Goal: Task Accomplishment & Management: Manage account settings

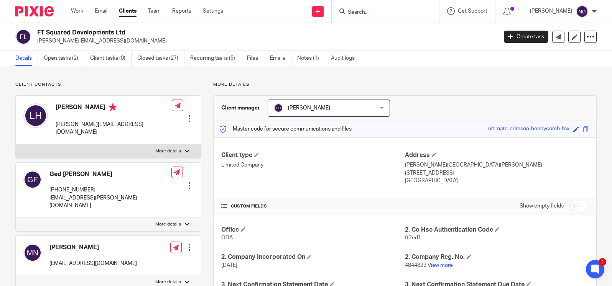
scroll to position [264, 0]
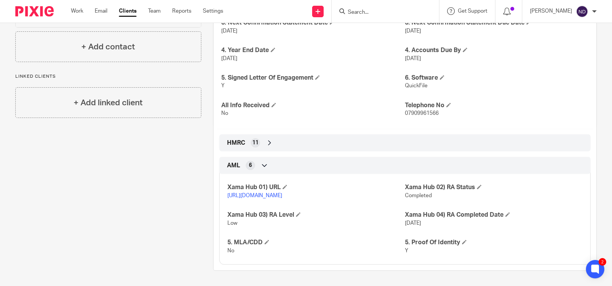
click at [355, 13] on input "Search" at bounding box center [381, 12] width 69 height 7
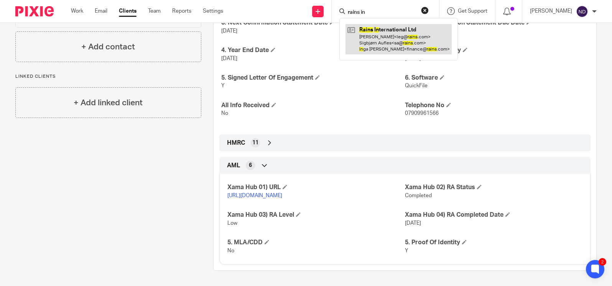
type input "rains in"
click at [382, 39] on link at bounding box center [398, 39] width 106 height 30
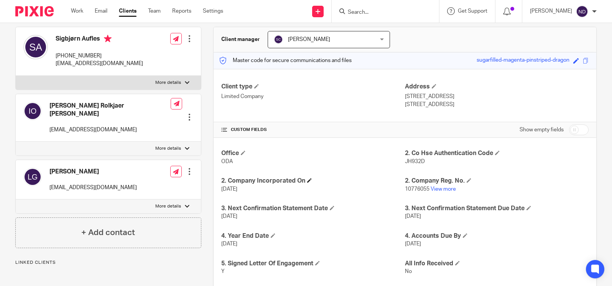
scroll to position [72, 0]
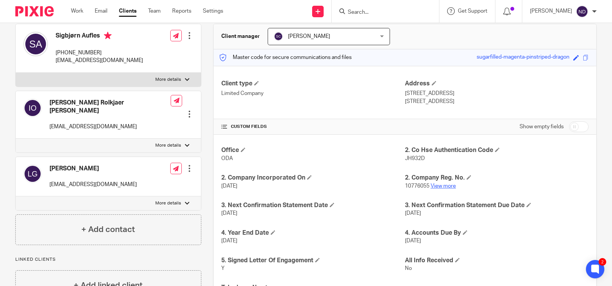
click at [441, 188] on link "View more" at bounding box center [442, 186] width 25 height 5
click at [362, 13] on input "Search" at bounding box center [381, 12] width 69 height 7
type input "blokur"
click button "submit" at bounding box center [0, 0] width 0 height 0
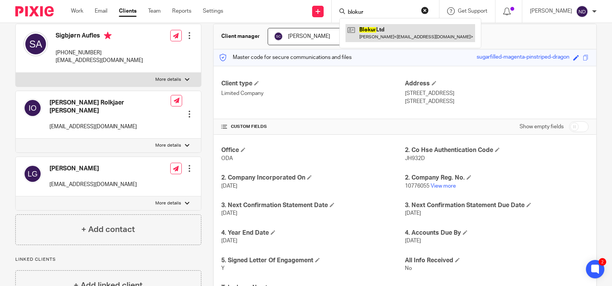
click at [379, 32] on link at bounding box center [410, 33] width 130 height 18
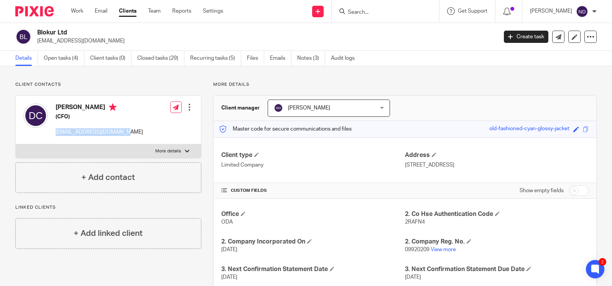
drag, startPoint x: 128, startPoint y: 133, endPoint x: 47, endPoint y: 144, distance: 82.0
click at [56, 131] on div "[PERSON_NAME] (CFO) [EMAIL_ADDRESS][DOMAIN_NAME] Edit contact Create client fro…" at bounding box center [108, 120] width 185 height 49
copy p "[EMAIL_ADDRESS][DOMAIN_NAME]"
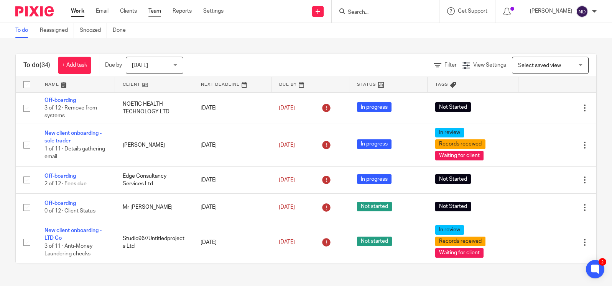
click at [157, 11] on link "Team" at bounding box center [154, 11] width 13 height 8
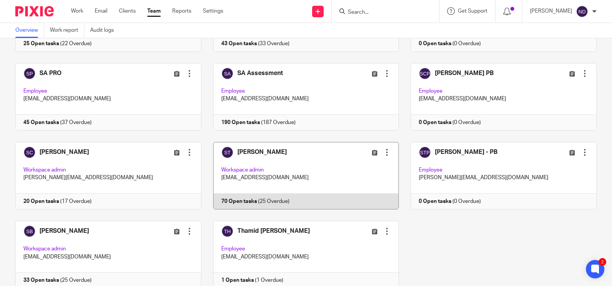
scroll to position [443, 0]
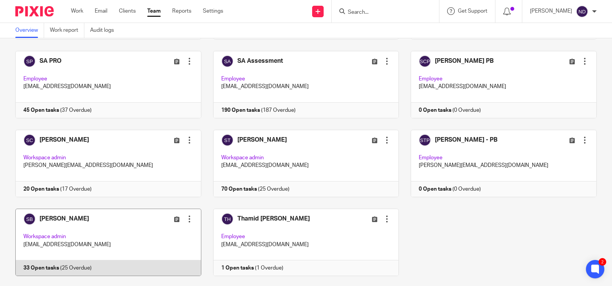
click at [54, 210] on link at bounding box center [102, 242] width 198 height 67
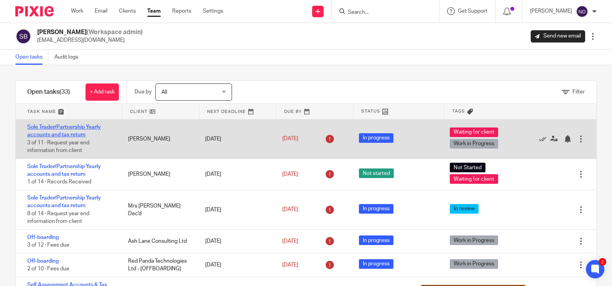
click at [69, 134] on link "Sole Trader/Partnership Yearly accounts and tax return" at bounding box center [64, 131] width 74 height 13
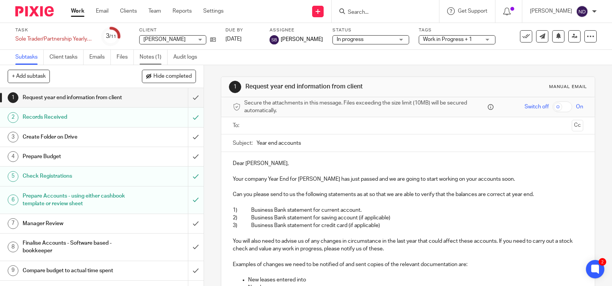
click at [152, 57] on link "Notes (1)" at bounding box center [154, 57] width 28 height 15
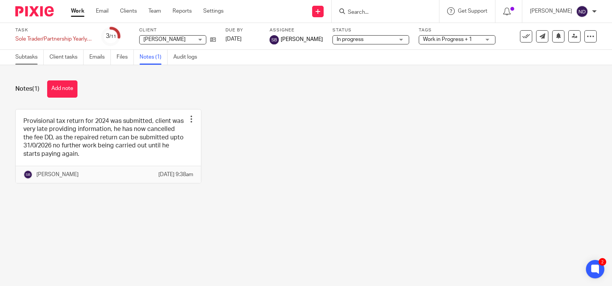
click at [26, 56] on link "Subtasks" at bounding box center [29, 57] width 28 height 15
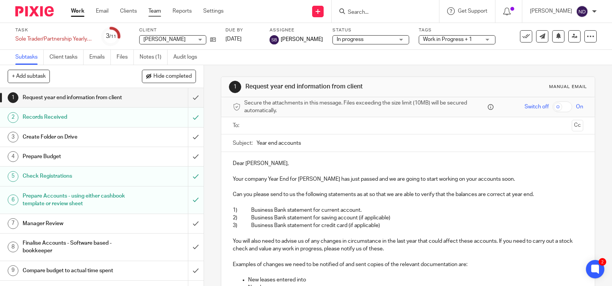
click at [157, 11] on link "Team" at bounding box center [154, 11] width 13 height 8
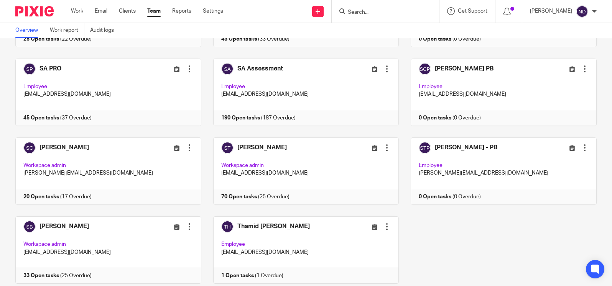
scroll to position [443, 0]
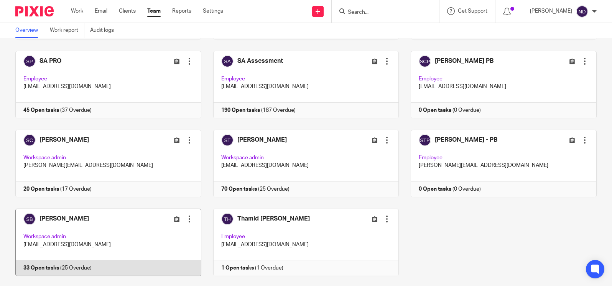
click at [48, 227] on link at bounding box center [102, 242] width 198 height 67
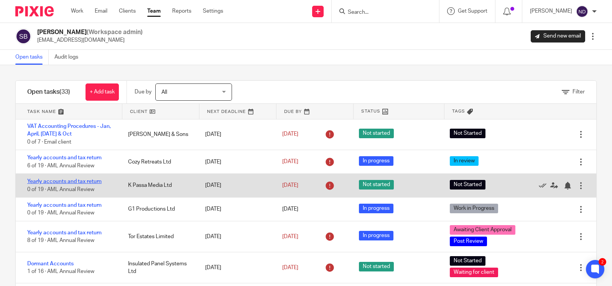
scroll to position [483, 0]
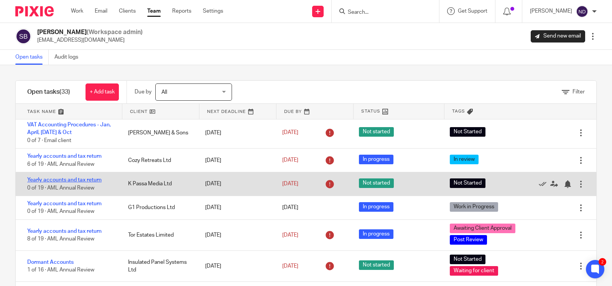
click at [61, 183] on link "Yearly accounts and tax return" at bounding box center [64, 179] width 74 height 5
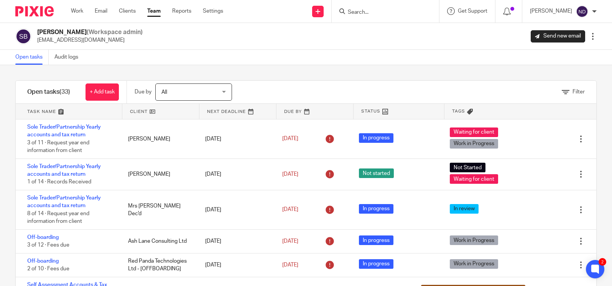
click at [381, 10] on input "Search" at bounding box center [381, 12] width 69 height 7
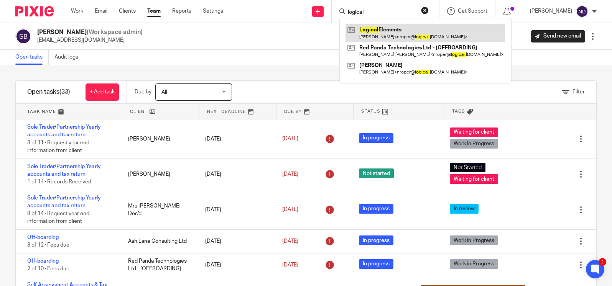
type input "logical"
click at [389, 36] on link at bounding box center [425, 33] width 160 height 18
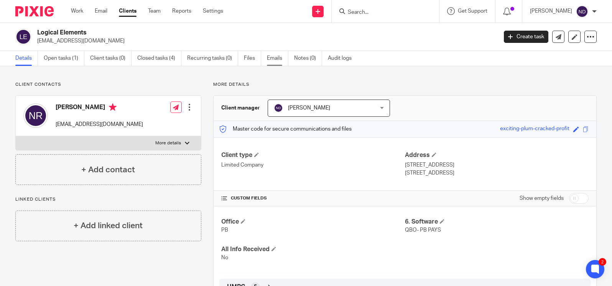
click at [270, 58] on link "Emails" at bounding box center [277, 58] width 21 height 15
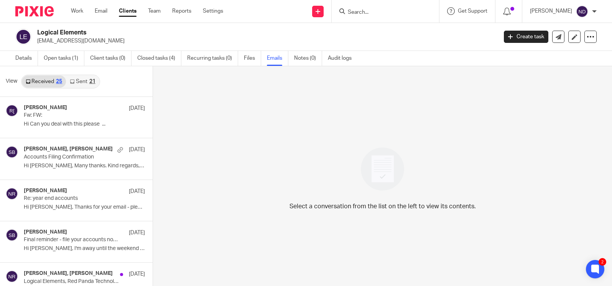
click at [76, 82] on link "Sent 21" at bounding box center [82, 82] width 33 height 12
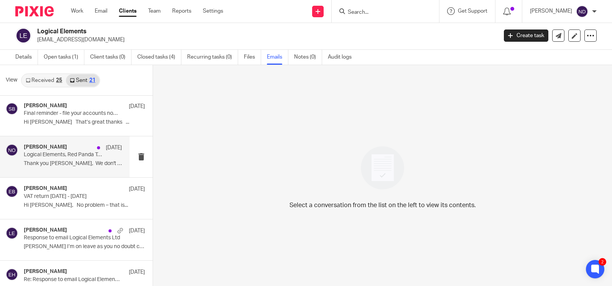
scroll to position [86, 0]
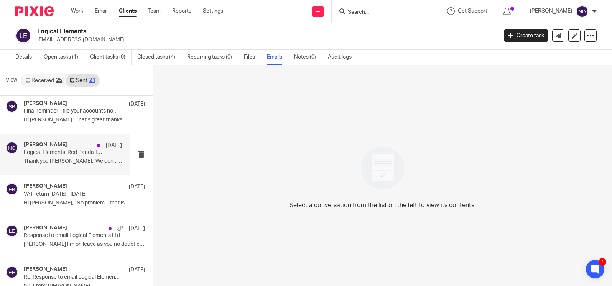
click at [53, 156] on p "Logical Elements, Red Panda Technologies & Unpackaged Travel" at bounding box center [63, 152] width 79 height 7
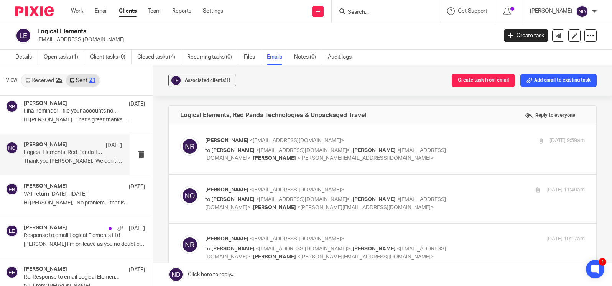
scroll to position [0, 0]
click at [256, 148] on span "<[EMAIL_ADDRESS][DOMAIN_NAME]>" at bounding box center [303, 150] width 94 height 5
checkbox input "true"
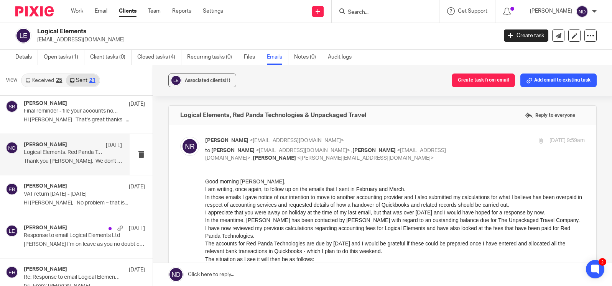
click at [372, 11] on input "Search" at bounding box center [381, 12] width 69 height 7
type input "stats"
click button "submit" at bounding box center [0, 0] width 0 height 0
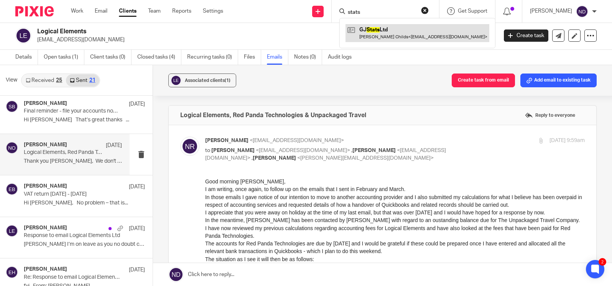
click at [382, 36] on link at bounding box center [417, 33] width 144 height 18
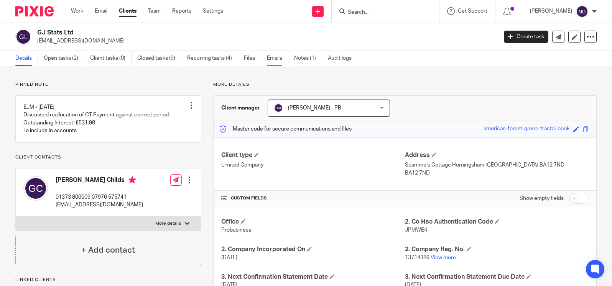
click at [274, 61] on link "Emails" at bounding box center [277, 58] width 21 height 15
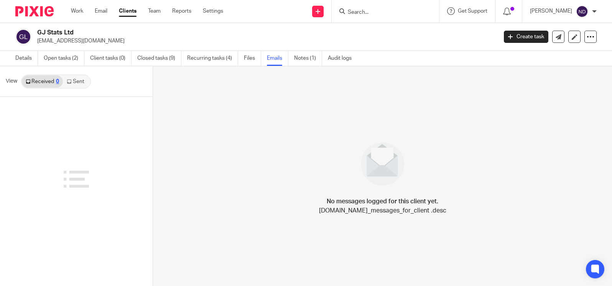
click at [76, 81] on link "Sent" at bounding box center [76, 82] width 27 height 12
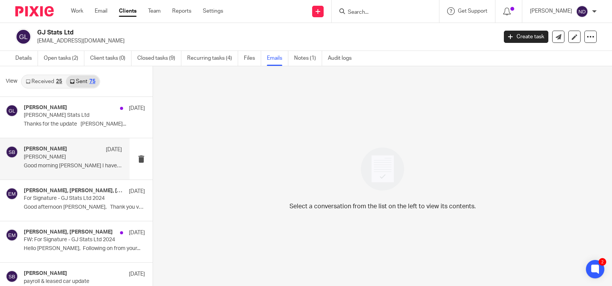
click at [51, 162] on div "[PERSON_NAME] [DATE] [PERSON_NAME] Good morning [PERSON_NAME] I have requested …" at bounding box center [73, 159] width 98 height 26
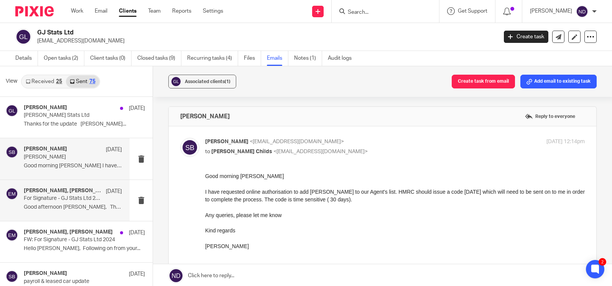
click at [49, 203] on div "[PERSON_NAME], [PERSON_NAME], [PERSON_NAME] [DATE] For Signature - GJ Stats Ltd…" at bounding box center [73, 201] width 98 height 26
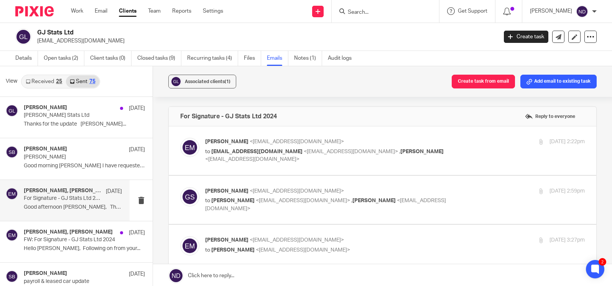
click at [245, 151] on span "[EMAIL_ADDRESS][DOMAIN_NAME]" at bounding box center [256, 151] width 91 height 5
click at [222, 146] on div "Erik Molnar <erikmolnar@probusinessuk.com> to glenschild@gjstats.com <glenschil…" at bounding box center [331, 151] width 253 height 26
checkbox input "true"
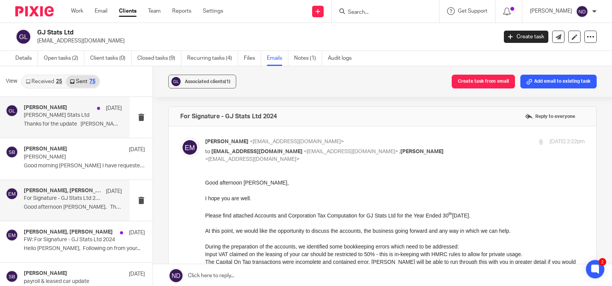
click at [44, 110] on h4 "[PERSON_NAME]" at bounding box center [45, 108] width 43 height 7
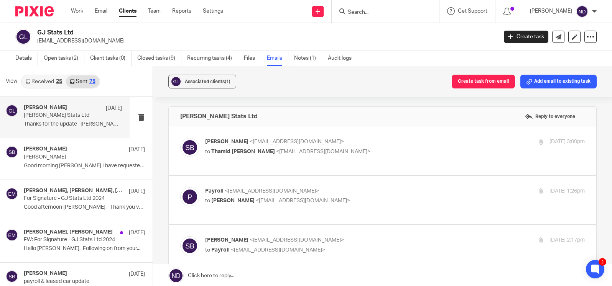
click at [361, 13] on input "Search" at bounding box center [381, 12] width 69 height 7
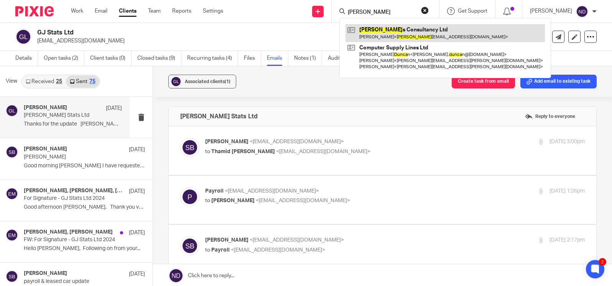
type input "dunda"
click at [394, 33] on link at bounding box center [444, 33] width 199 height 18
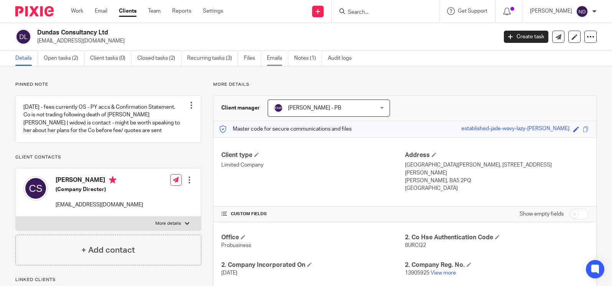
click at [277, 57] on link "Emails" at bounding box center [277, 58] width 21 height 15
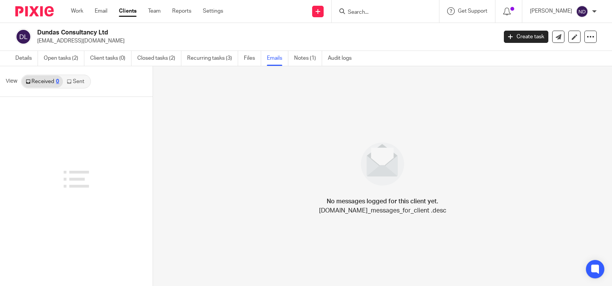
click at [72, 84] on link "Sent" at bounding box center [76, 82] width 27 height 12
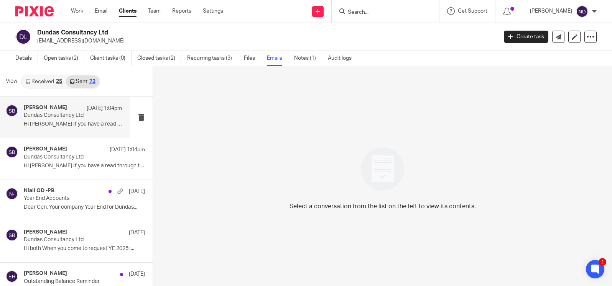
click at [52, 116] on p "Dundas Consultancy Ltd" at bounding box center [63, 115] width 79 height 7
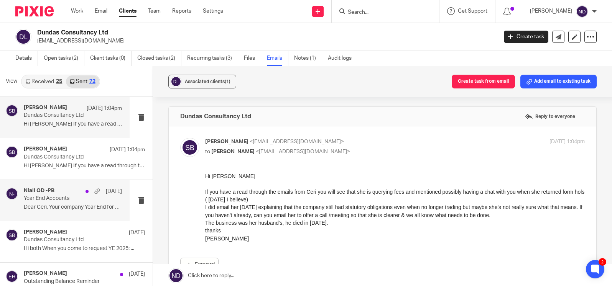
click at [47, 197] on p "Year End Accounts" at bounding box center [63, 198] width 79 height 7
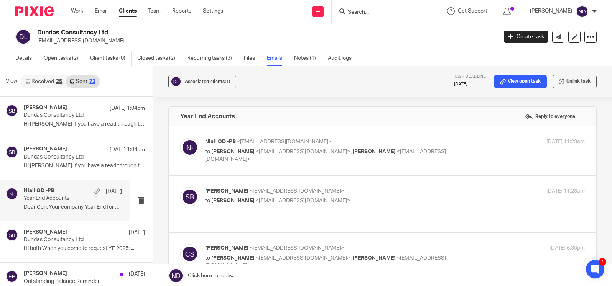
click at [261, 147] on div "Niall OD -PB <[EMAIL_ADDRESS][DOMAIN_NAME]> to [PERSON_NAME] <[EMAIL_ADDRESS][D…" at bounding box center [331, 151] width 253 height 26
checkbox input "true"
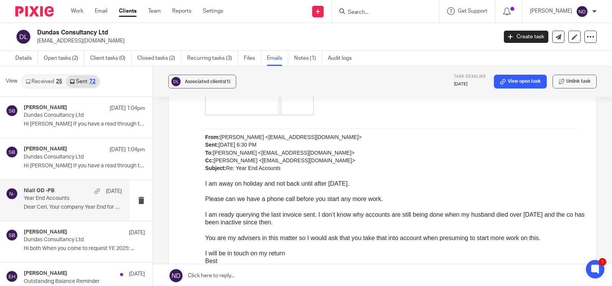
scroll to position [927, 0]
click at [157, 10] on link "Team" at bounding box center [154, 11] width 13 height 8
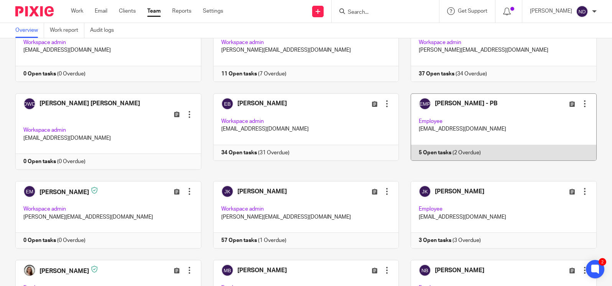
scroll to position [72, 0]
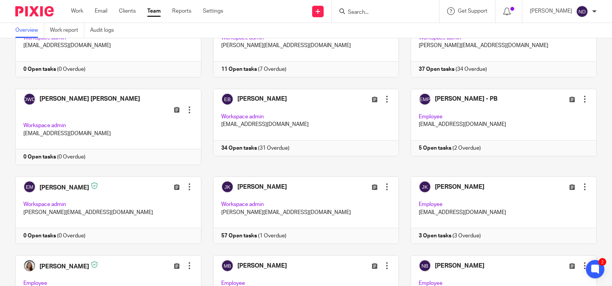
click at [367, 11] on input "Search" at bounding box center [381, 12] width 69 height 7
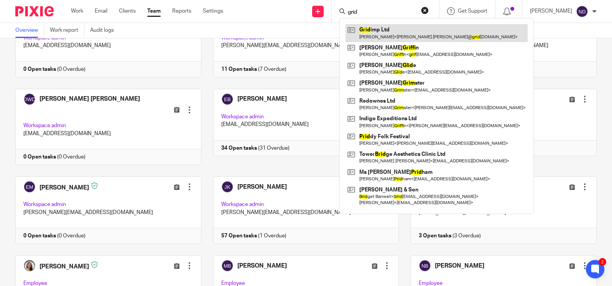
type input "grid"
click at [379, 30] on link at bounding box center [436, 33] width 182 height 18
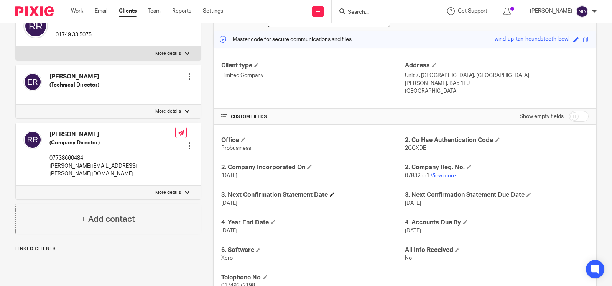
scroll to position [171, 0]
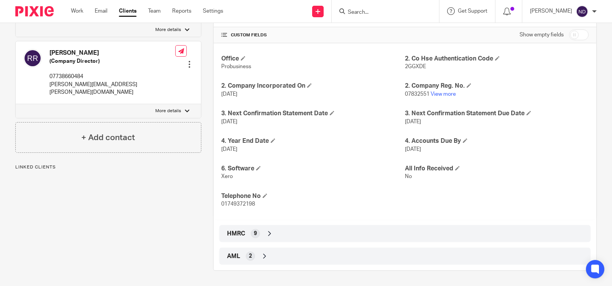
click at [270, 231] on icon at bounding box center [270, 234] width 8 height 8
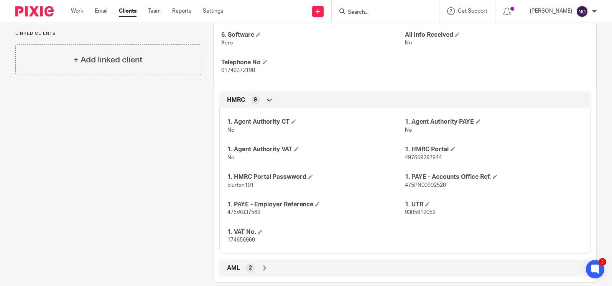
scroll to position [317, 0]
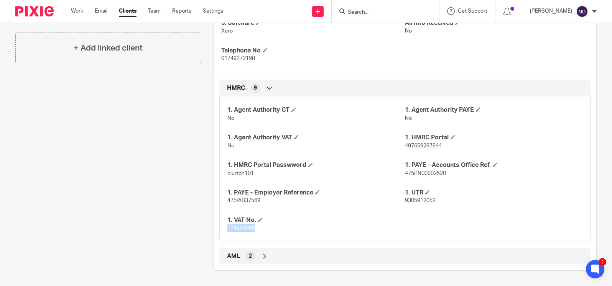
drag, startPoint x: 256, startPoint y: 230, endPoint x: 225, endPoint y: 228, distance: 31.5
click at [225, 228] on div "1. Agent Authority CT No 1. Agent Authority PAYE No 1. Agent Authority VAT No 1…" at bounding box center [404, 166] width 371 height 151
copy span "174656969"
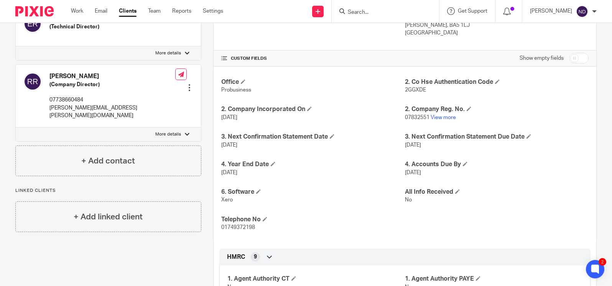
scroll to position [0, 0]
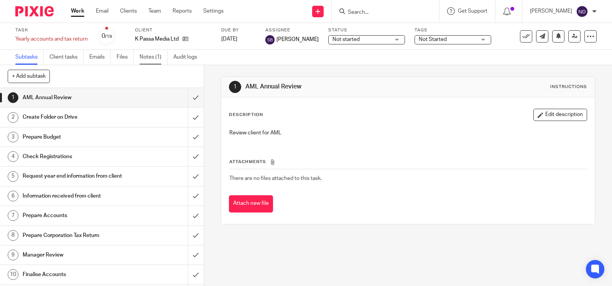
click at [148, 59] on link "Notes (1)" at bounding box center [154, 57] width 28 height 15
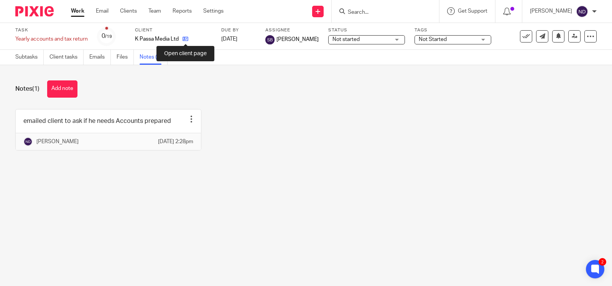
click at [187, 39] on icon at bounding box center [185, 39] width 6 height 6
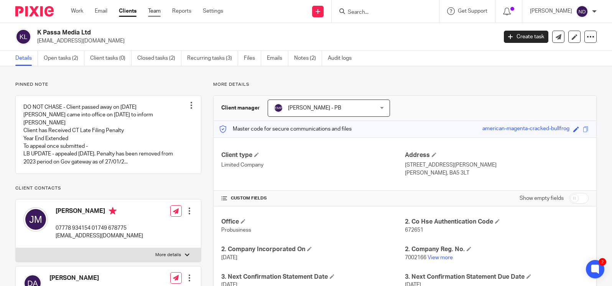
click at [161, 14] on link "Team" at bounding box center [154, 11] width 13 height 8
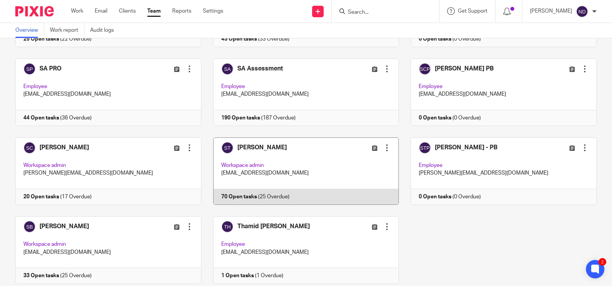
scroll to position [443, 0]
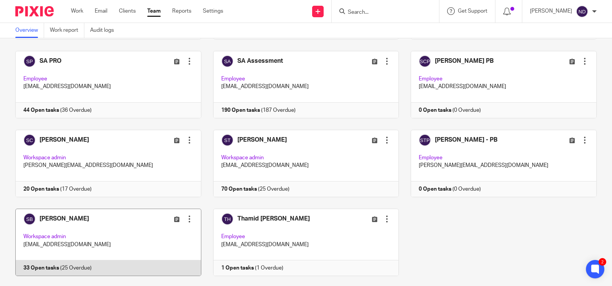
click at [48, 253] on link at bounding box center [102, 242] width 198 height 67
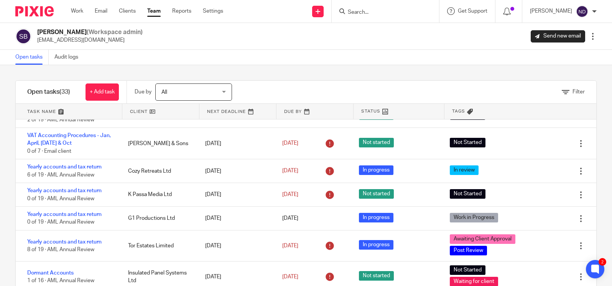
scroll to position [474, 0]
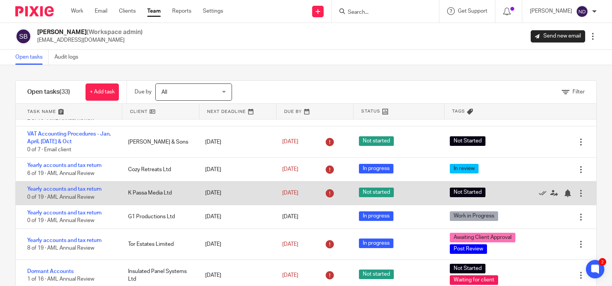
click at [150, 201] on div "K Passa Media Ltd" at bounding box center [158, 193] width 77 height 15
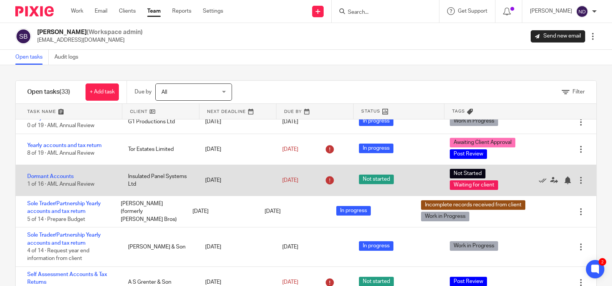
scroll to position [573, 0]
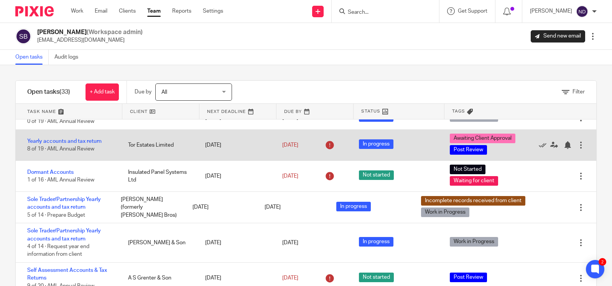
click at [330, 151] on icon at bounding box center [330, 145] width 12 height 12
click at [293, 149] on link "5 Jan 2026" at bounding box center [299, 145] width 34 height 8
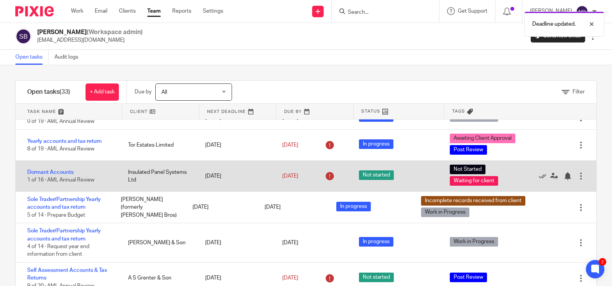
scroll to position [593, 0]
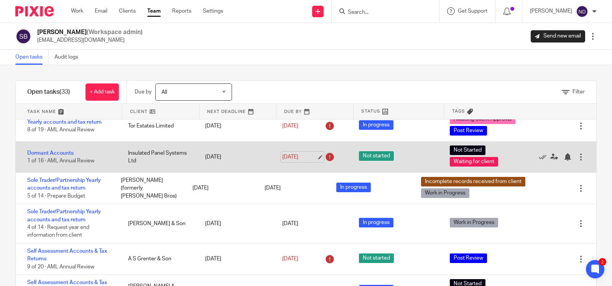
click at [314, 161] on link "22 Jan 2026" at bounding box center [299, 157] width 34 height 8
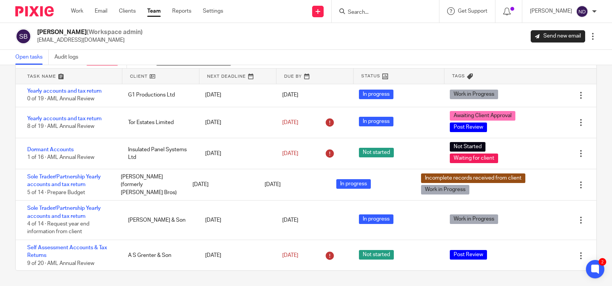
scroll to position [560, 0]
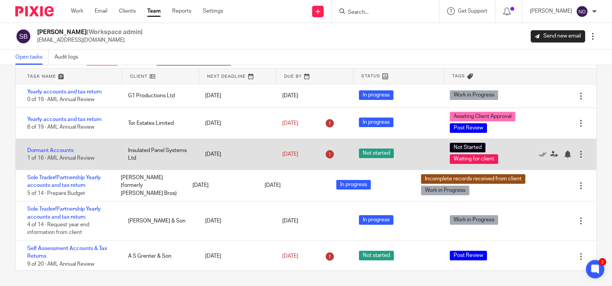
click at [260, 159] on div "22 Jul 2025" at bounding box center [235, 154] width 77 height 15
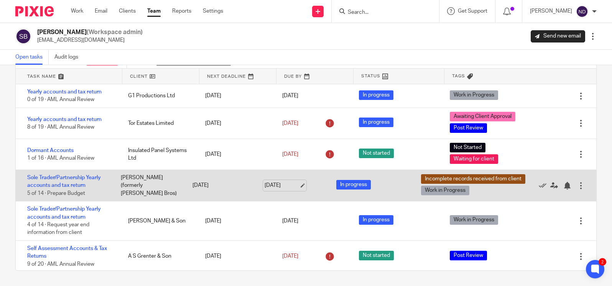
click at [278, 190] on link "31 Jan 2026" at bounding box center [281, 186] width 34 height 8
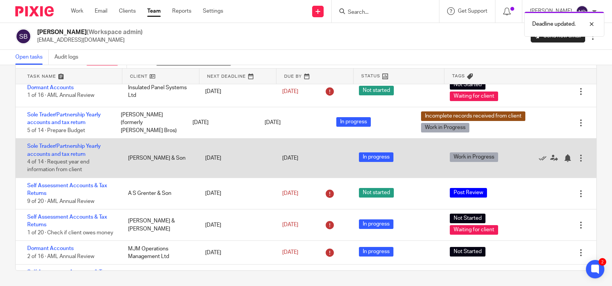
scroll to position [626, 0]
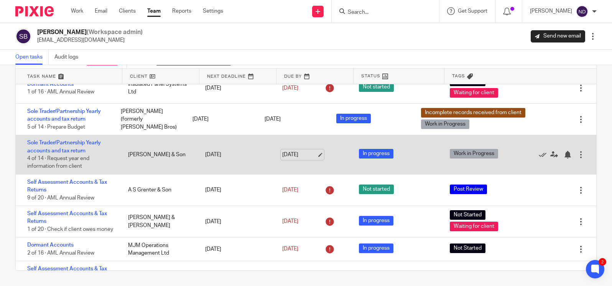
click at [300, 159] on link "31 Jan 2026" at bounding box center [299, 155] width 34 height 8
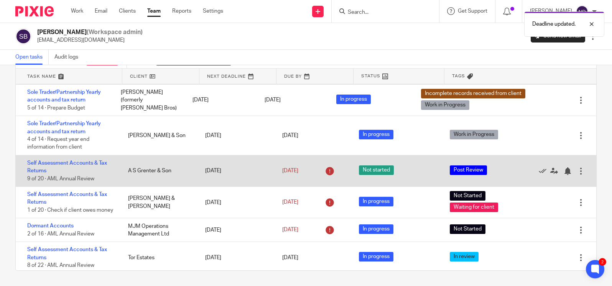
scroll to position [655, 0]
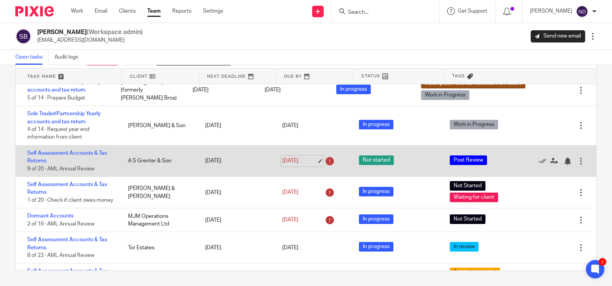
click at [294, 165] on link "31 Jan 2026" at bounding box center [299, 161] width 34 height 8
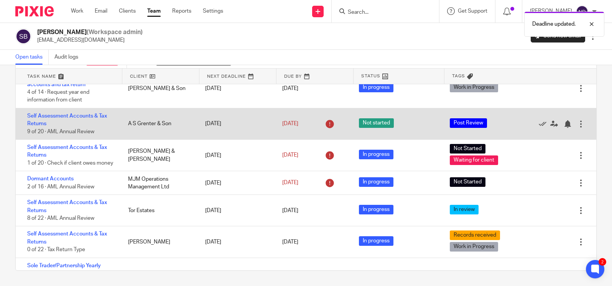
scroll to position [695, 0]
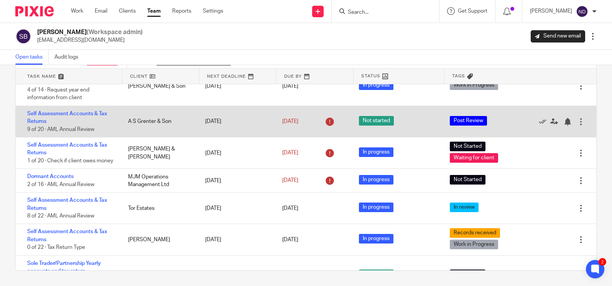
click at [295, 128] on div "30 Sep 2025" at bounding box center [313, 122] width 62 height 12
click at [317, 126] on link "30 Sep 2025" at bounding box center [299, 122] width 34 height 8
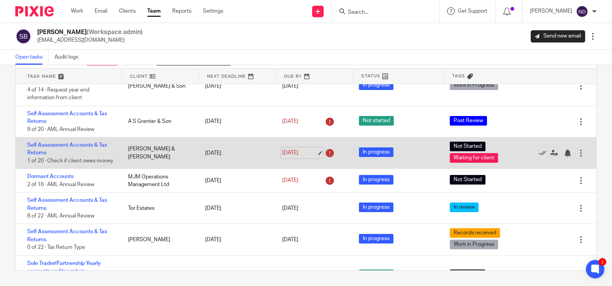
click at [302, 157] on link "31 Jan 2026" at bounding box center [299, 153] width 34 height 8
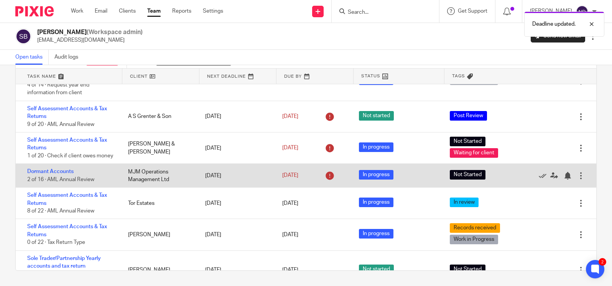
scroll to position [701, 0]
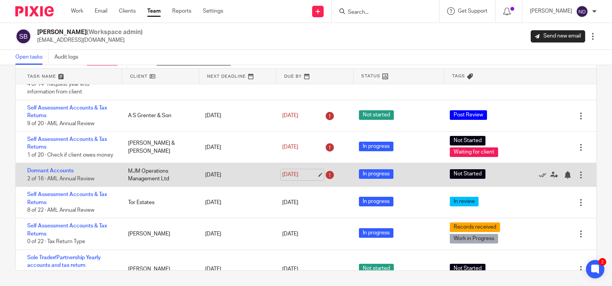
click at [303, 179] on link "31 Jan 2026" at bounding box center [299, 175] width 34 height 8
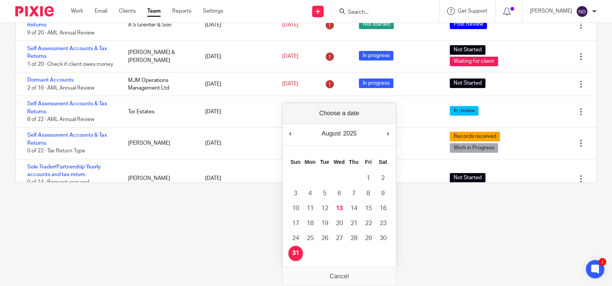
scroll to position [0, 0]
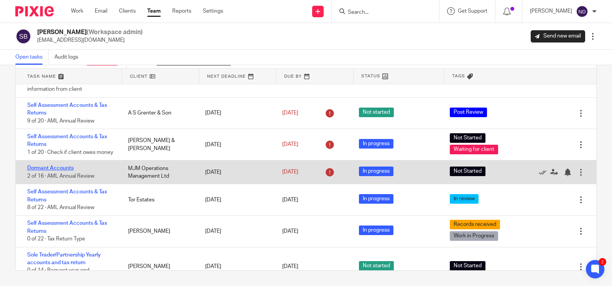
click at [49, 171] on link "Dormant Accounts" at bounding box center [50, 168] width 46 height 5
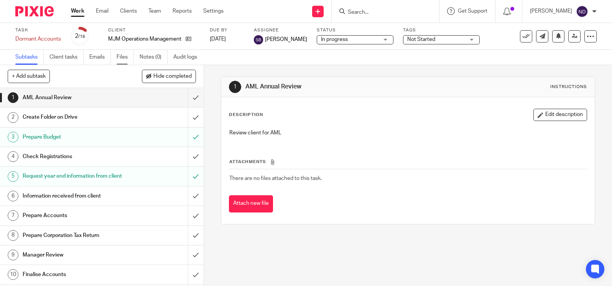
click at [123, 57] on link "Files" at bounding box center [125, 57] width 17 height 15
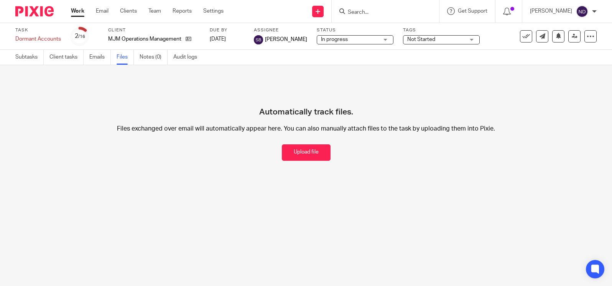
click at [306, 151] on button "Upload file" at bounding box center [306, 153] width 49 height 16
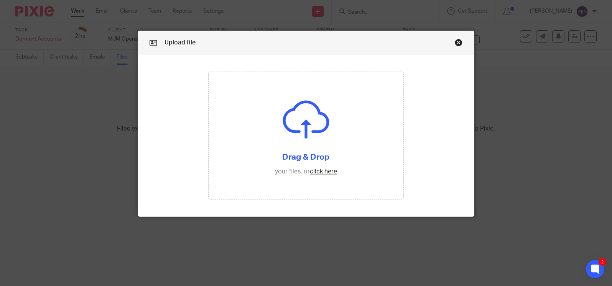
click at [457, 43] on link "Close this dialog window" at bounding box center [459, 44] width 8 height 10
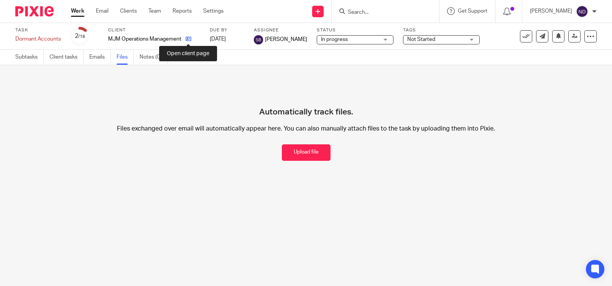
click at [189, 39] on icon at bounding box center [189, 39] width 6 height 6
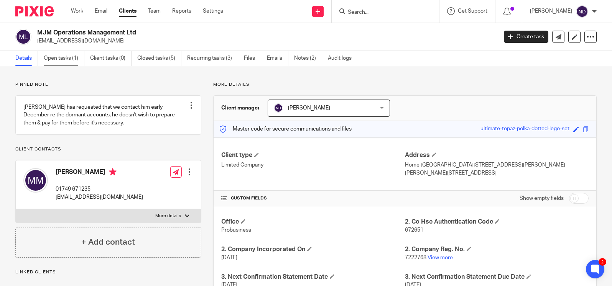
click at [54, 58] on link "Open tasks (1)" at bounding box center [64, 58] width 41 height 15
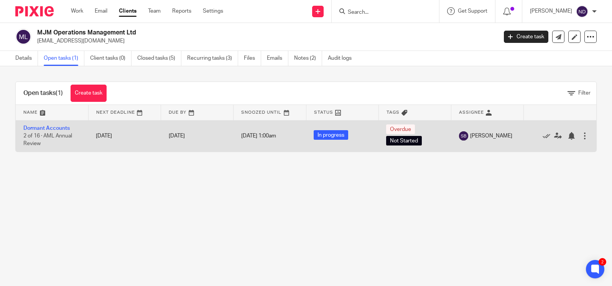
click at [255, 135] on span "[DATE] 1:00am" at bounding box center [258, 135] width 35 height 5
click at [42, 128] on link "Dormant Accounts" at bounding box center [46, 128] width 46 height 5
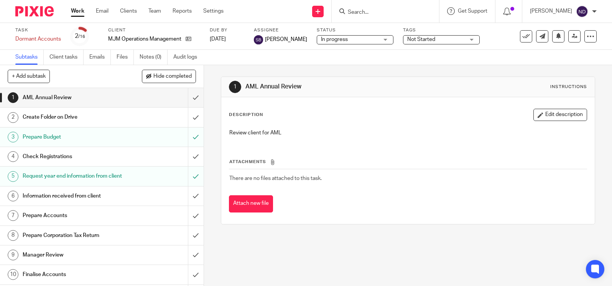
click at [329, 39] on span "In progress" at bounding box center [334, 39] width 27 height 5
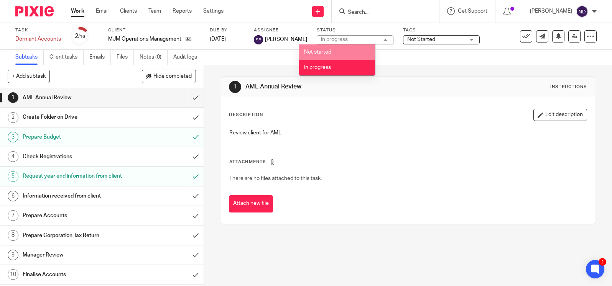
click at [330, 49] on span "Not started" at bounding box center [317, 51] width 27 height 5
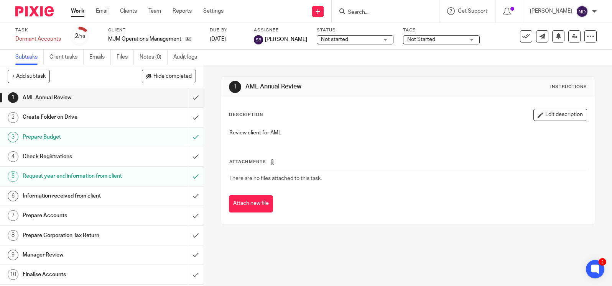
click at [407, 41] on span "Not Started" at bounding box center [421, 39] width 28 height 5
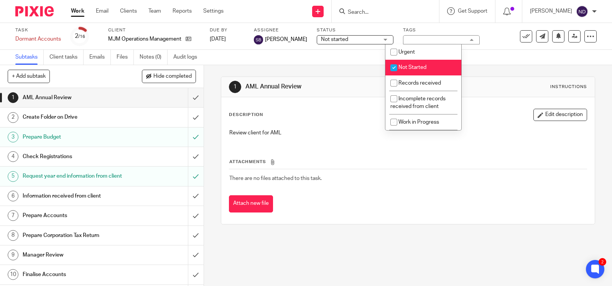
click at [393, 68] on input "checkbox" at bounding box center [393, 68] width 15 height 15
click at [394, 67] on input "checkbox" at bounding box center [393, 68] width 15 height 15
checkbox input "true"
click at [313, 55] on div "Subtasks Client tasks Emails Files Notes (0) Audit logs" at bounding box center [306, 57] width 612 height 15
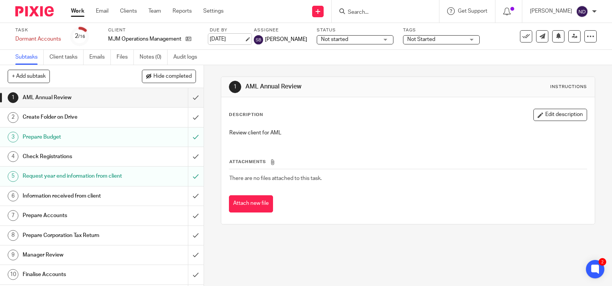
click at [226, 41] on link "31 Aug 2025" at bounding box center [227, 39] width 34 height 8
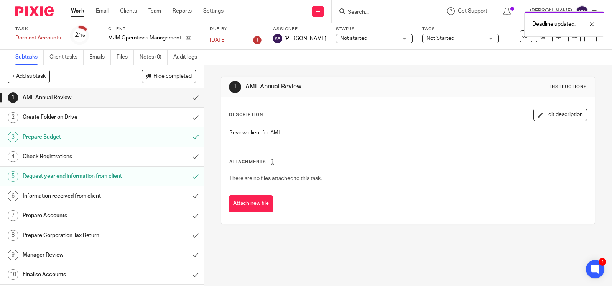
click at [230, 48] on div "Task Dormant Accounts Save Dormant Accounts 2 /16 Client MJM Operations Managem…" at bounding box center [306, 36] width 612 height 27
click at [151, 14] on link "Team" at bounding box center [154, 11] width 13 height 8
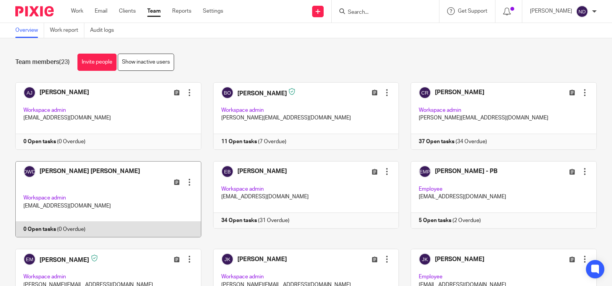
scroll to position [443, 0]
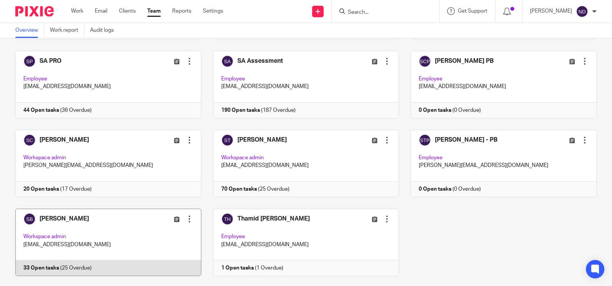
click at [49, 248] on link at bounding box center [102, 242] width 198 height 67
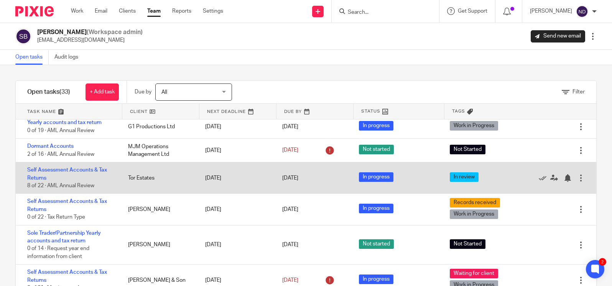
scroll to position [761, 0]
click at [297, 182] on link "31 Jan 2026" at bounding box center [299, 178] width 34 height 8
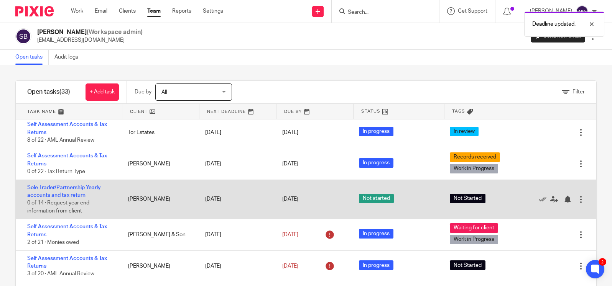
scroll to position [35, 0]
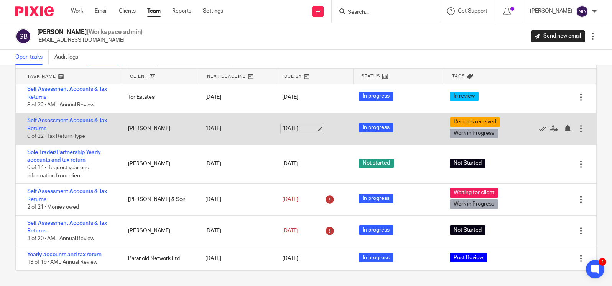
click at [286, 128] on link "31 Jan 2026" at bounding box center [299, 129] width 34 height 8
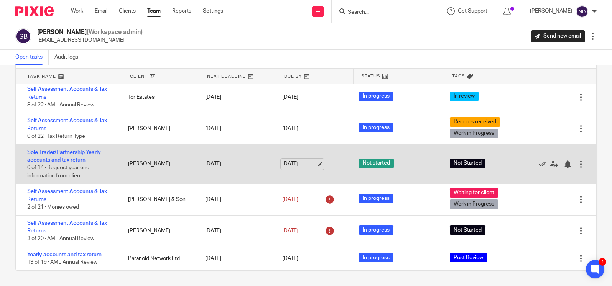
click at [293, 164] on link "31 Jan 2026" at bounding box center [299, 164] width 34 height 8
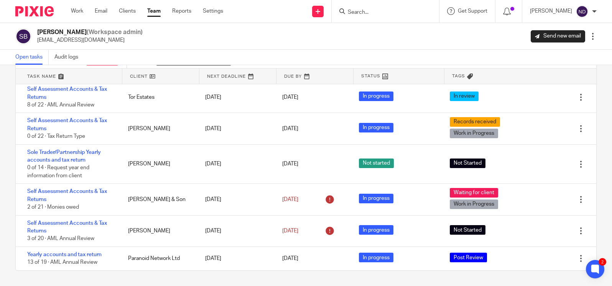
scroll to position [0, 0]
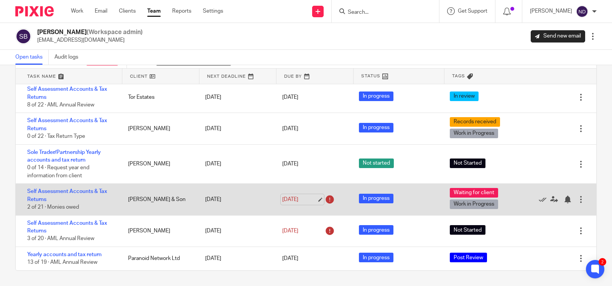
click at [293, 200] on link "5 Mar 2026" at bounding box center [299, 200] width 34 height 8
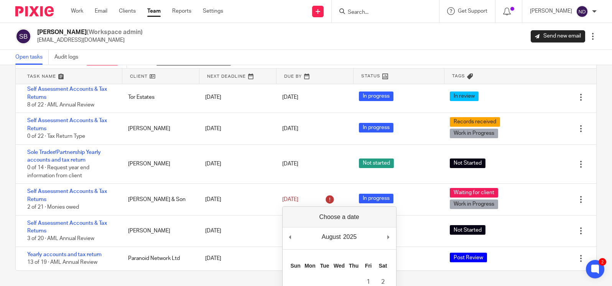
click at [368, 212] on div "August January February March April May June July August September October Nove…" at bounding box center [339, 289] width 114 height 164
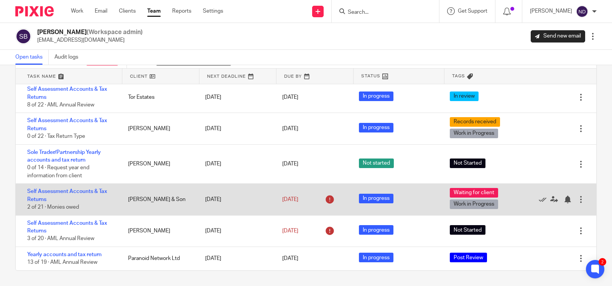
scroll to position [820, 0]
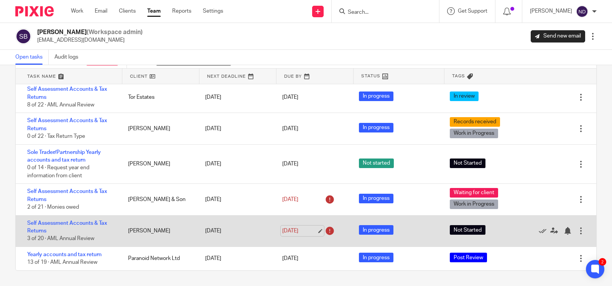
click at [291, 230] on link "5 Mar 2026" at bounding box center [299, 231] width 34 height 8
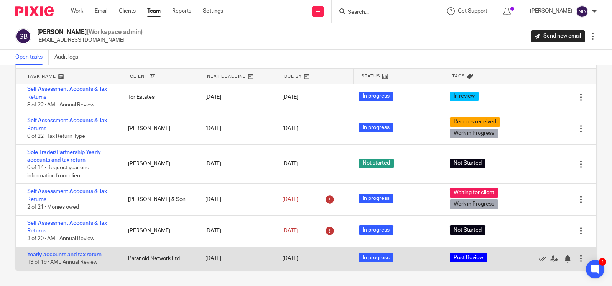
scroll to position [0, 0]
click at [207, 257] on div "8 Sep 2025" at bounding box center [235, 258] width 77 height 15
click at [297, 255] on link "8 Mar 2026" at bounding box center [299, 259] width 34 height 8
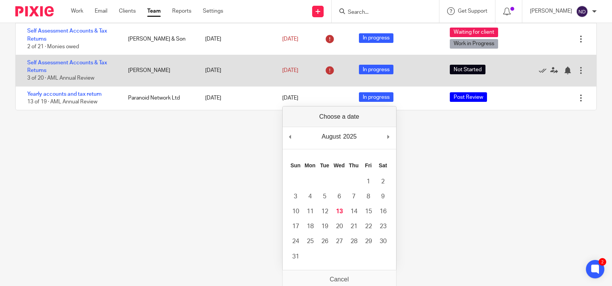
scroll to position [164, 0]
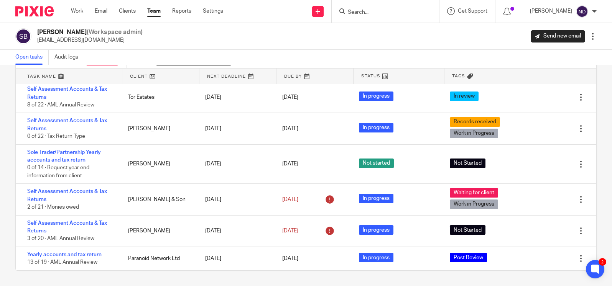
scroll to position [0, 0]
click at [248, 39] on div "Sonia Bird (Workspace admin) soniabird@probusinessuk.com Send new email Edit us…" at bounding box center [305, 36] width 581 height 16
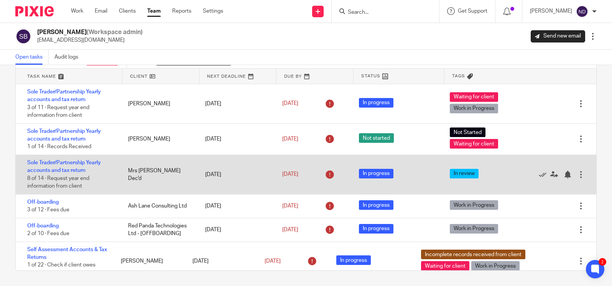
scroll to position [3, 0]
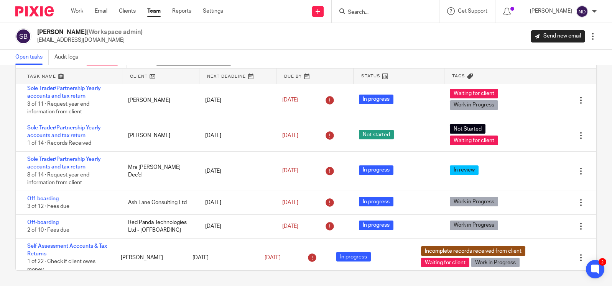
click at [233, 39] on div "Sonia Bird (Workspace admin) soniabird@probusinessuk.com Send new email Edit us…" at bounding box center [305, 36] width 581 height 16
click at [251, 38] on div "Sonia Bird (Workspace admin) soniabird@probusinessuk.com Send new email Edit us…" at bounding box center [305, 36] width 581 height 16
click at [356, 12] on input "Search" at bounding box center [381, 12] width 69 height 7
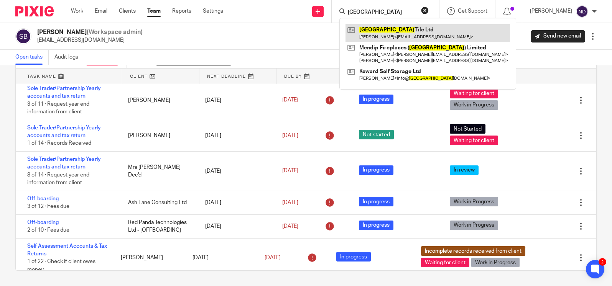
type input "somerset"
click at [390, 34] on link at bounding box center [427, 33] width 164 height 18
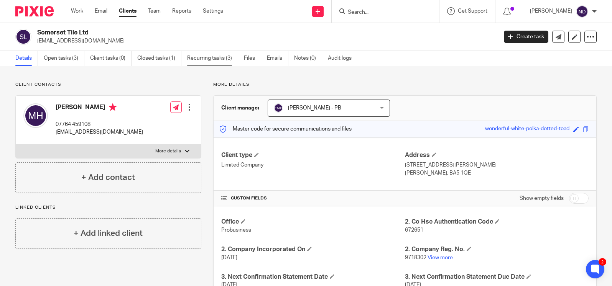
click at [204, 59] on link "Recurring tasks (3)" at bounding box center [212, 58] width 51 height 15
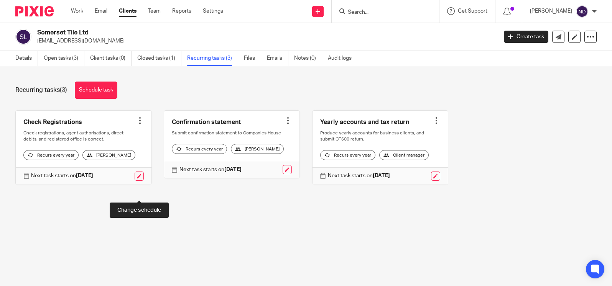
click at [138, 181] on link at bounding box center [139, 176] width 9 height 9
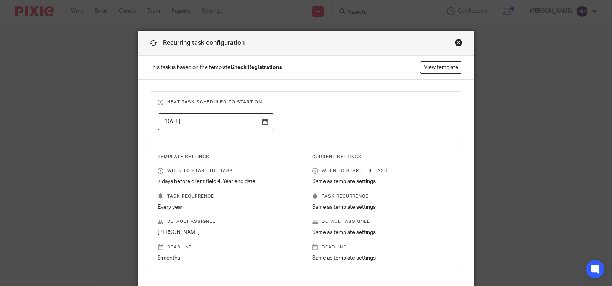
scroll to position [0, 0]
click at [458, 45] on div "Close this dialog window" at bounding box center [459, 42] width 8 height 8
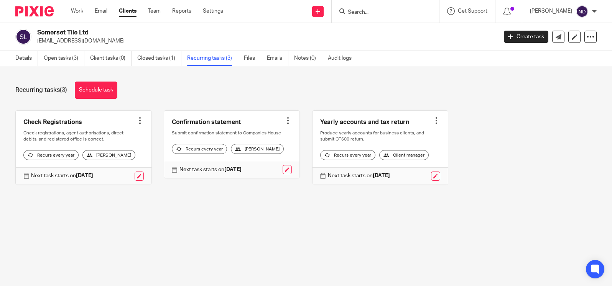
click at [140, 123] on div at bounding box center [140, 121] width 8 height 8
click at [106, 168] on span "Cancel schedule" at bounding box center [112, 169] width 40 height 5
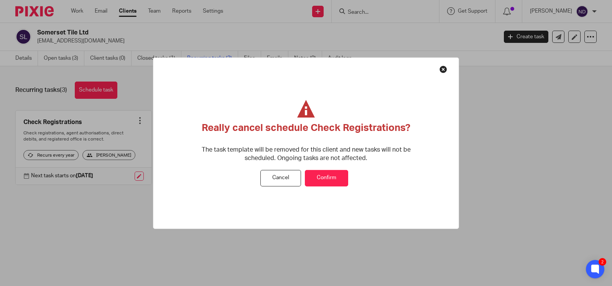
click at [325, 175] on button "Confirm" at bounding box center [326, 178] width 43 height 16
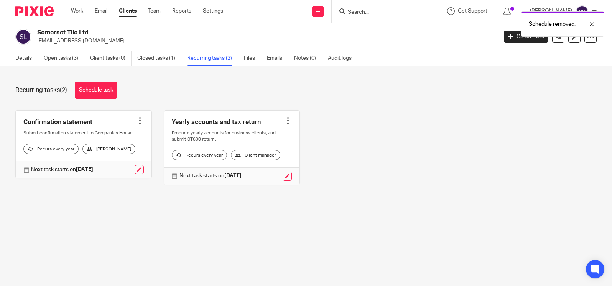
click at [289, 122] on div at bounding box center [288, 121] width 8 height 8
click at [259, 169] on span "Cancel schedule" at bounding box center [260, 169] width 40 height 5
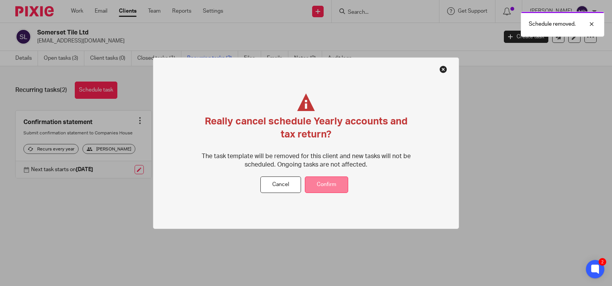
click at [331, 184] on button "Confirm" at bounding box center [326, 185] width 43 height 16
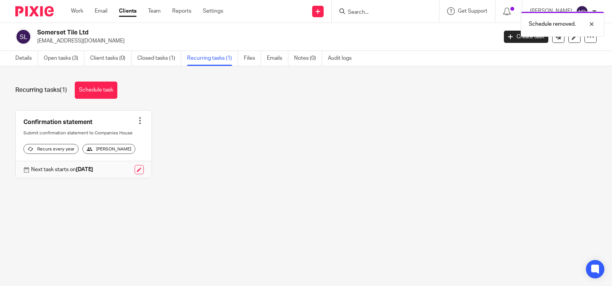
click at [138, 120] on div at bounding box center [140, 121] width 8 height 8
click at [101, 169] on span "Cancel schedule" at bounding box center [112, 169] width 40 height 5
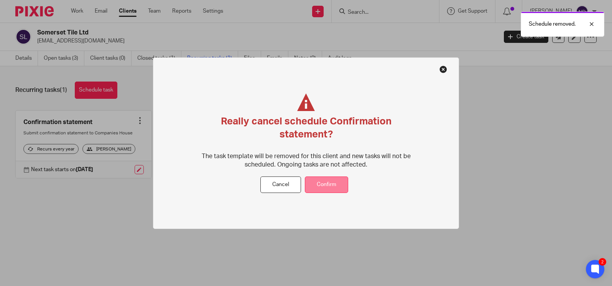
click at [325, 183] on button "Confirm" at bounding box center [326, 185] width 43 height 16
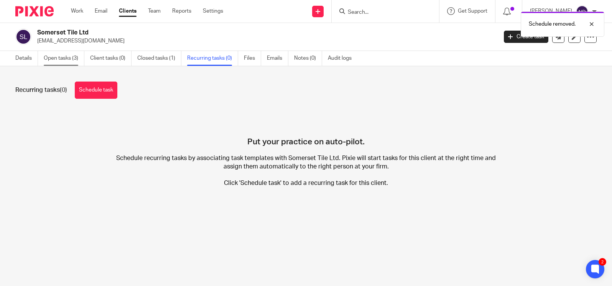
click at [58, 58] on link "Open tasks (3)" at bounding box center [64, 58] width 41 height 15
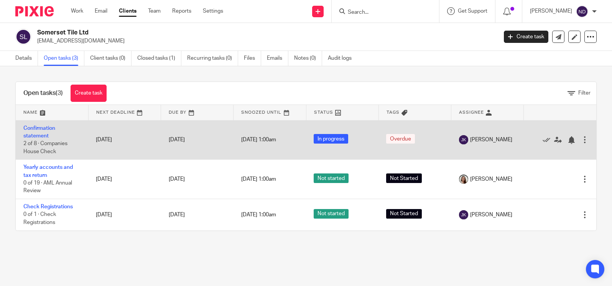
click at [583, 140] on div at bounding box center [585, 140] width 8 height 8
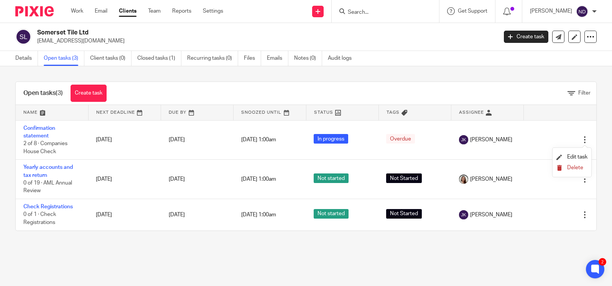
click at [570, 169] on span "Delete" at bounding box center [575, 167] width 16 height 5
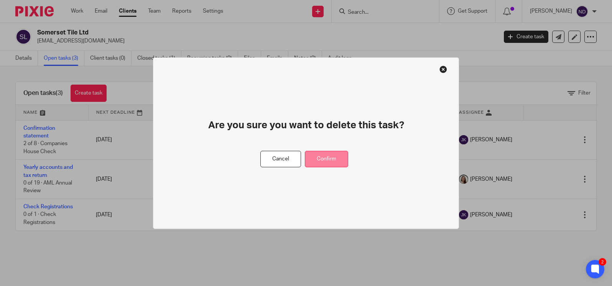
click at [317, 162] on button "Confirm" at bounding box center [326, 159] width 43 height 16
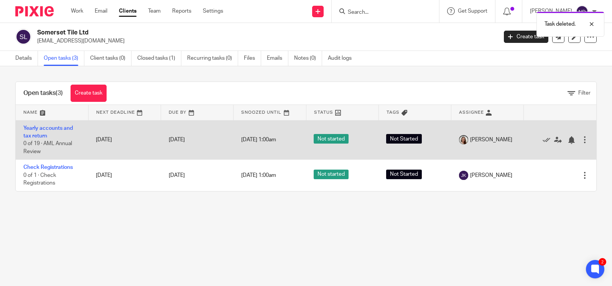
click at [586, 141] on div at bounding box center [585, 140] width 8 height 8
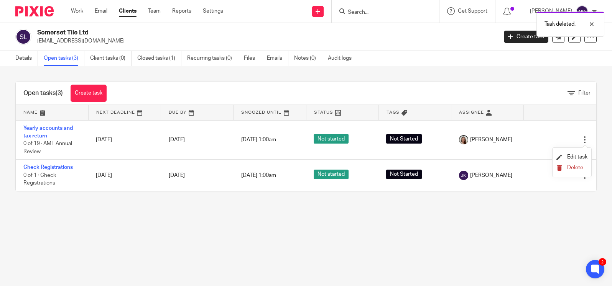
click at [571, 169] on span "Delete" at bounding box center [575, 167] width 16 height 5
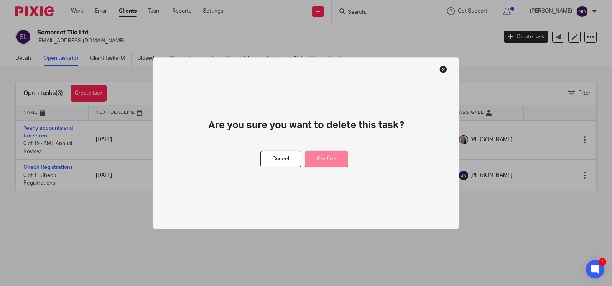
click at [331, 160] on button "Confirm" at bounding box center [326, 159] width 43 height 16
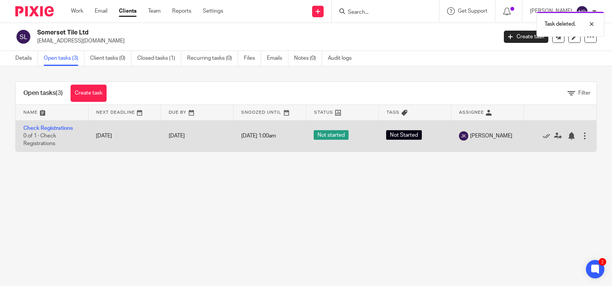
click at [584, 136] on div at bounding box center [585, 136] width 8 height 8
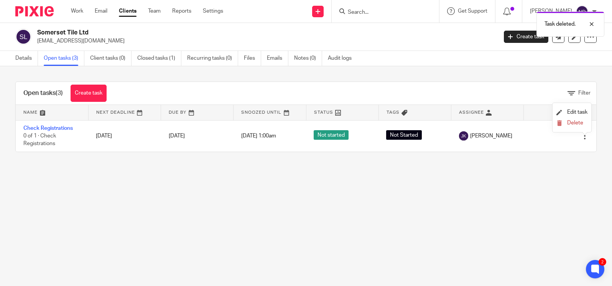
click at [569, 128] on li "Delete" at bounding box center [571, 123] width 31 height 10
click at [573, 126] on span "Delete" at bounding box center [575, 122] width 16 height 5
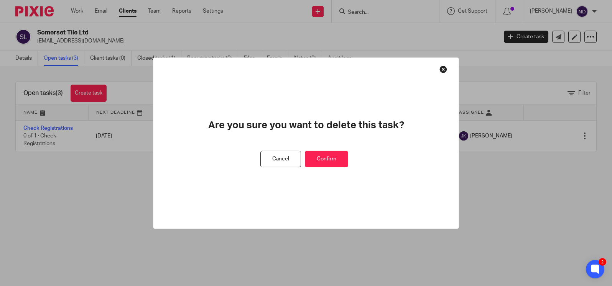
click at [320, 161] on button "Confirm" at bounding box center [326, 159] width 43 height 16
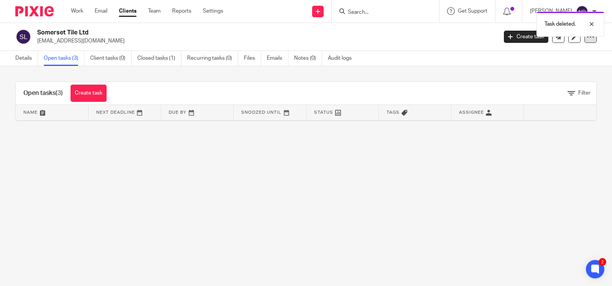
click at [586, 41] on div at bounding box center [590, 37] width 12 height 12
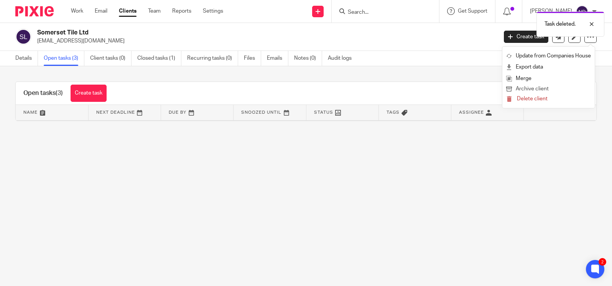
click at [531, 88] on button "Archive client" at bounding box center [548, 89] width 85 height 10
